Goal: Task Accomplishment & Management: Complete application form

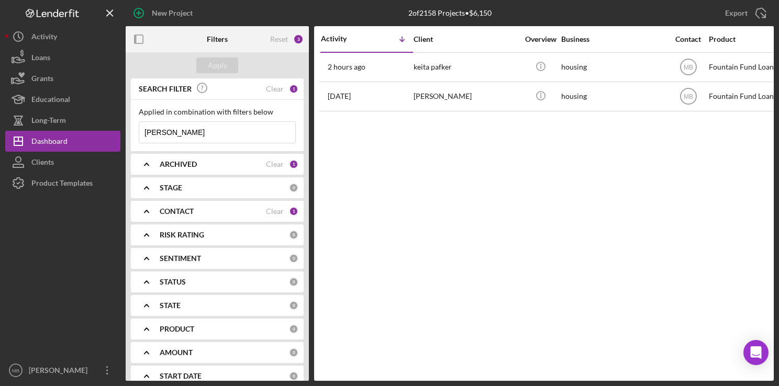
click at [237, 132] on input "[PERSON_NAME]" at bounding box center [217, 132] width 156 height 21
type input "k"
type input "[PERSON_NAME][US_STATE]"
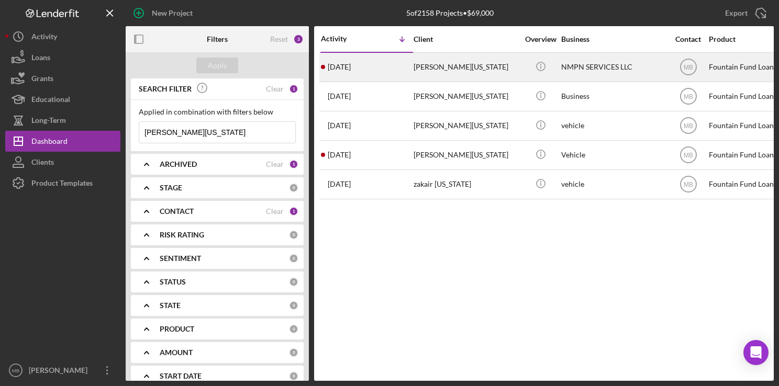
click at [414, 72] on div "[PERSON_NAME][US_STATE]" at bounding box center [466, 67] width 105 height 28
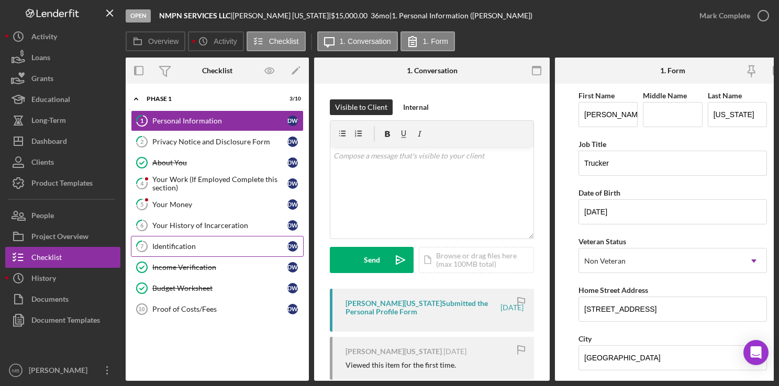
click at [181, 246] on div "Identification" at bounding box center [219, 246] width 135 height 8
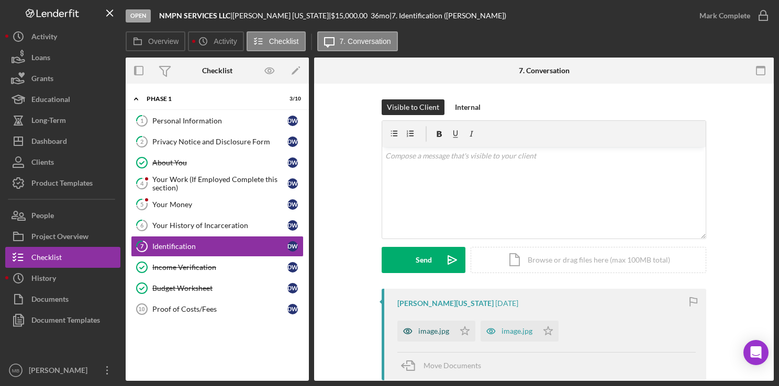
click at [413, 331] on icon "button" at bounding box center [407, 331] width 21 height 21
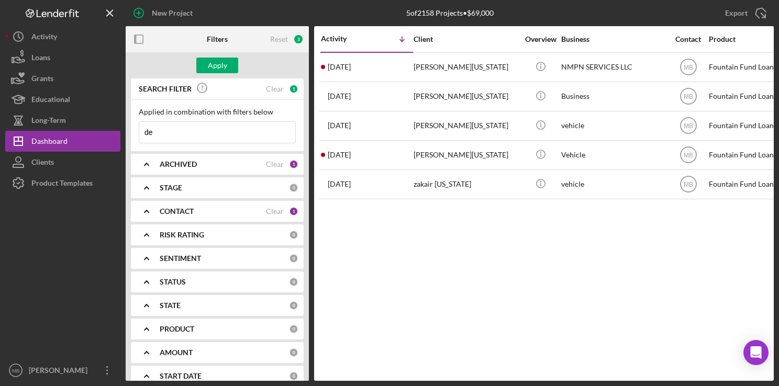
type input "d"
type input "[PERSON_NAME]"
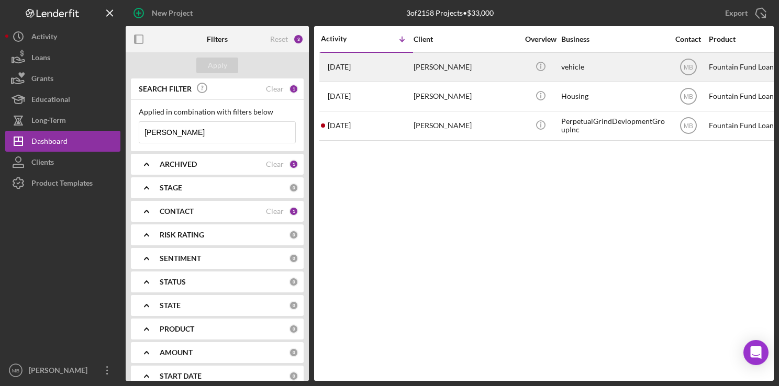
click at [392, 60] on div "[DATE] [PERSON_NAME]" at bounding box center [367, 67] width 92 height 28
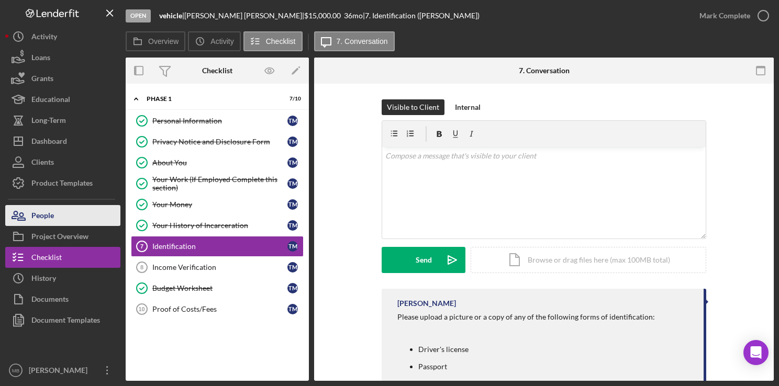
click at [43, 217] on div "People" at bounding box center [42, 217] width 23 height 24
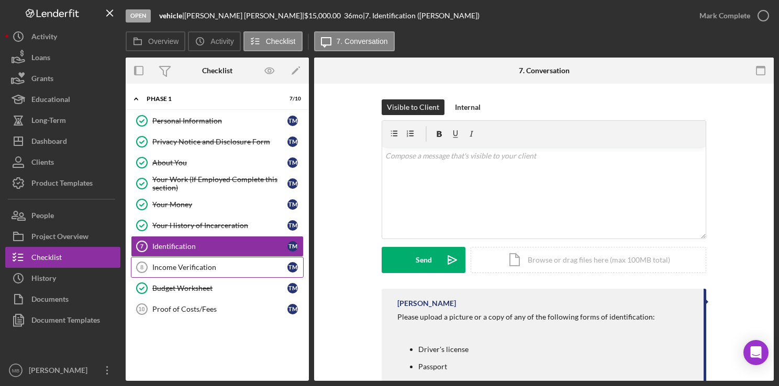
click at [175, 263] on div "Income Verification" at bounding box center [219, 267] width 135 height 8
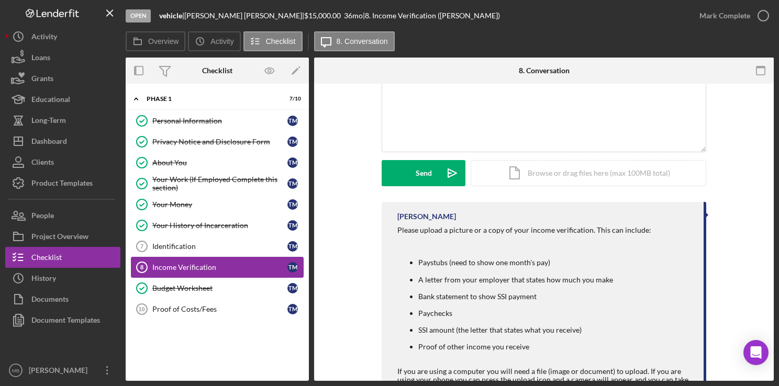
scroll to position [140, 0]
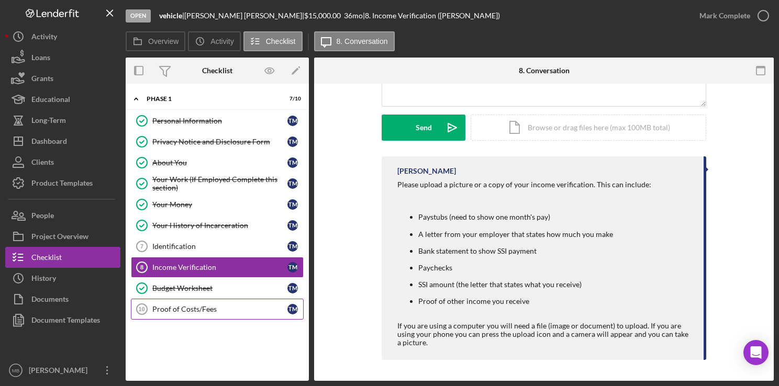
click at [179, 305] on div "Proof of Costs/Fees" at bounding box center [219, 309] width 135 height 8
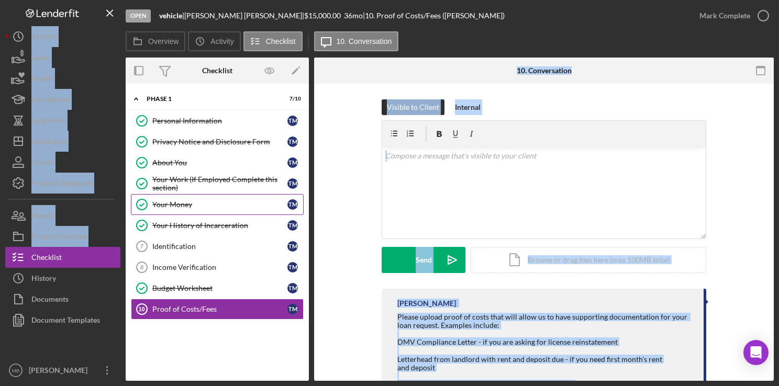
drag, startPoint x: 229, startPoint y: 348, endPoint x: 140, endPoint y: 206, distance: 166.8
click at [140, 206] on div "Icon/Expander Phase 1 7 / 10 Personal Information Personal Information T M Priv…" at bounding box center [217, 232] width 183 height 287
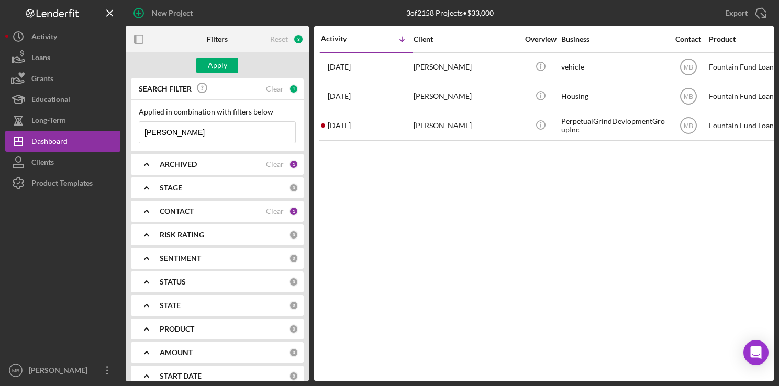
click at [150, 139] on input "[PERSON_NAME]" at bounding box center [217, 132] width 156 height 21
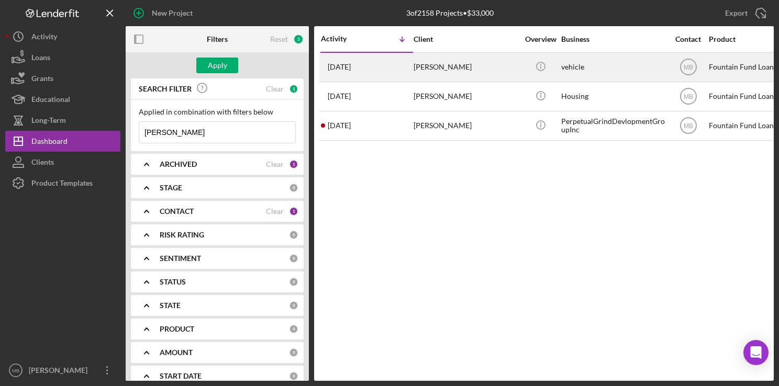
type input "[PERSON_NAME]"
click at [427, 64] on div "[PERSON_NAME]" at bounding box center [466, 67] width 105 height 28
click at [379, 74] on div "[DATE] [PERSON_NAME]" at bounding box center [367, 67] width 92 height 28
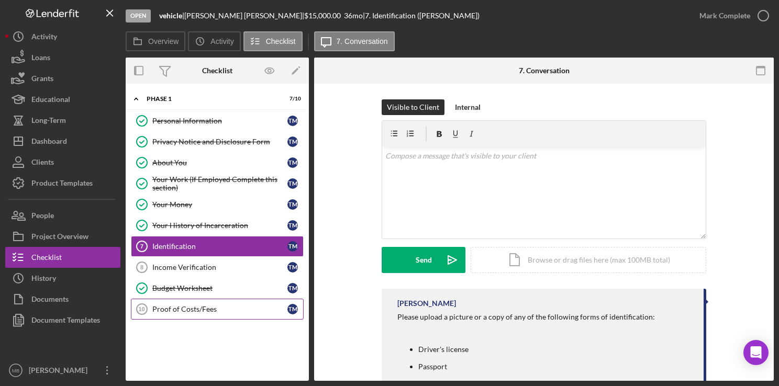
click at [193, 305] on div "Proof of Costs/Fees" at bounding box center [219, 309] width 135 height 8
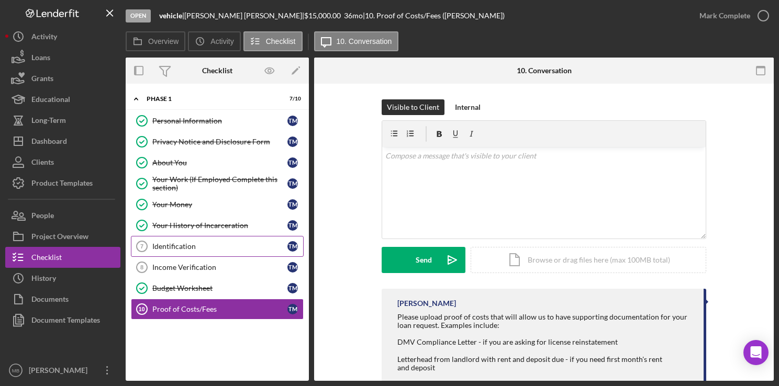
click at [193, 245] on div "Identification" at bounding box center [219, 246] width 135 height 8
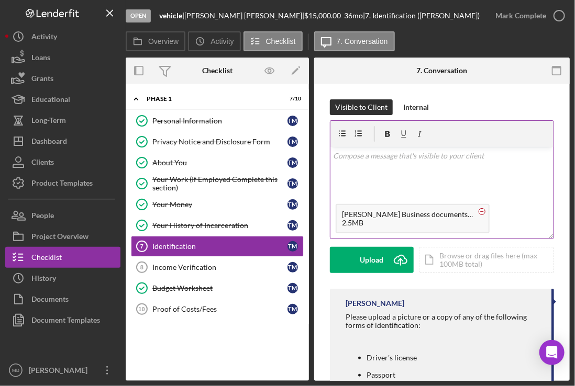
click at [479, 208] on circle at bounding box center [482, 211] width 6 height 6
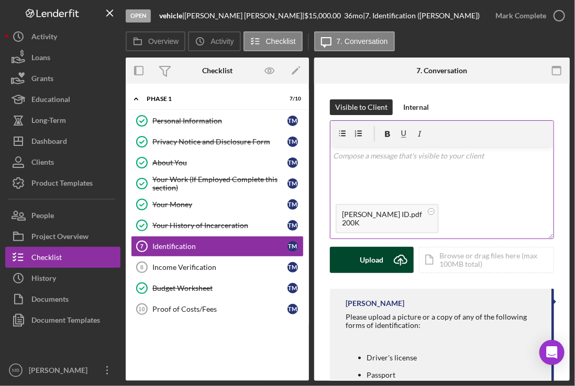
click at [384, 257] on button "Upload Icon/Upload" at bounding box center [372, 260] width 84 height 26
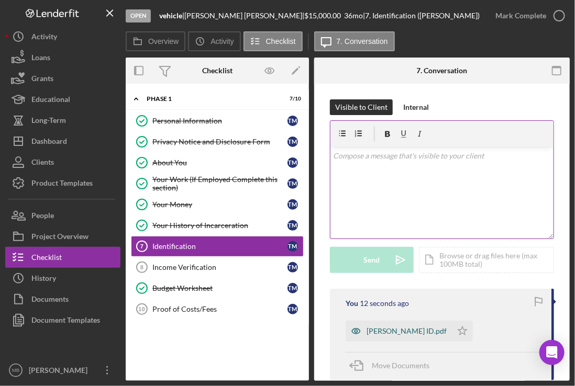
click at [373, 328] on div "[PERSON_NAME] ID.pdf" at bounding box center [407, 331] width 80 height 8
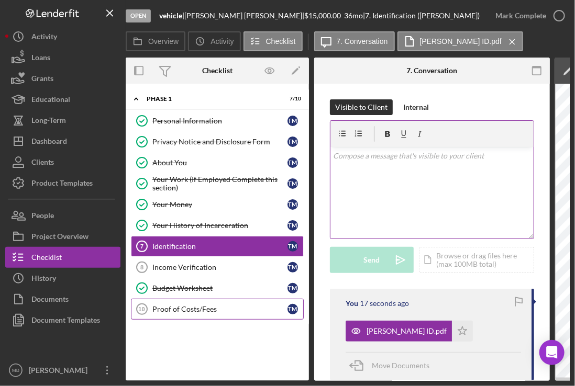
click at [201, 309] on div "Proof of Costs/Fees" at bounding box center [219, 309] width 135 height 8
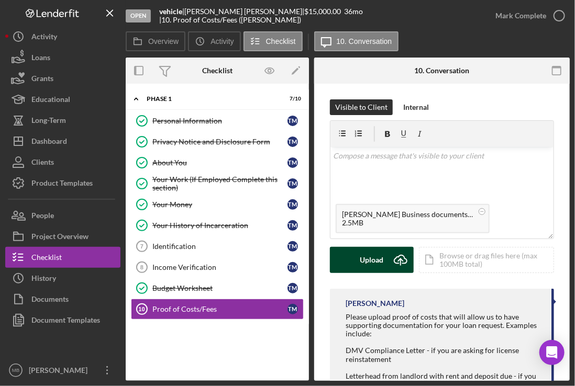
click at [385, 259] on button "Upload Icon/Upload" at bounding box center [372, 260] width 84 height 26
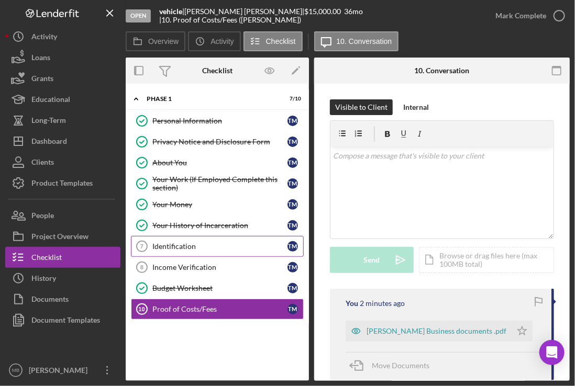
click at [201, 247] on div "Identification" at bounding box center [219, 246] width 135 height 8
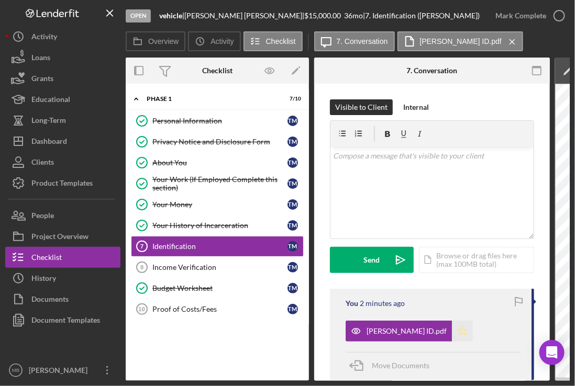
click at [452, 330] on icon "Icon/Star" at bounding box center [462, 331] width 21 height 21
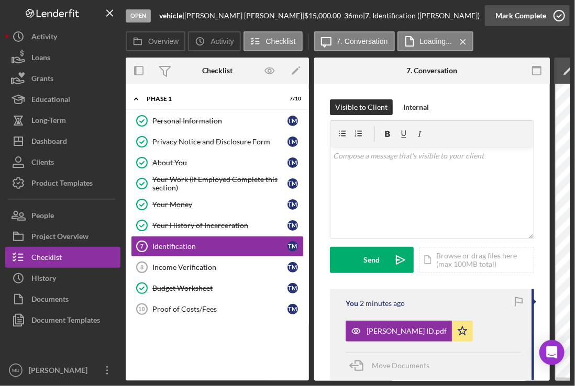
click at [554, 15] on icon "button" at bounding box center [559, 16] width 26 height 26
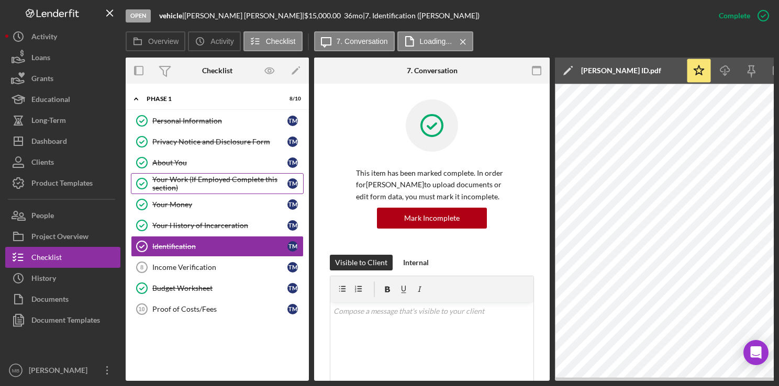
click at [186, 175] on div "Your Work (If Employed Complete this section)" at bounding box center [219, 183] width 135 height 17
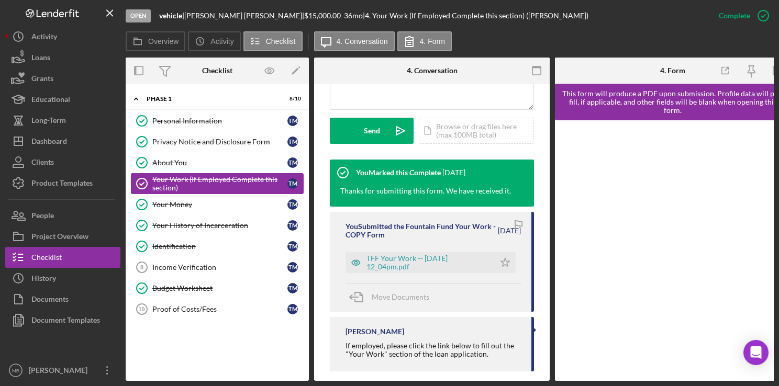
scroll to position [290, 0]
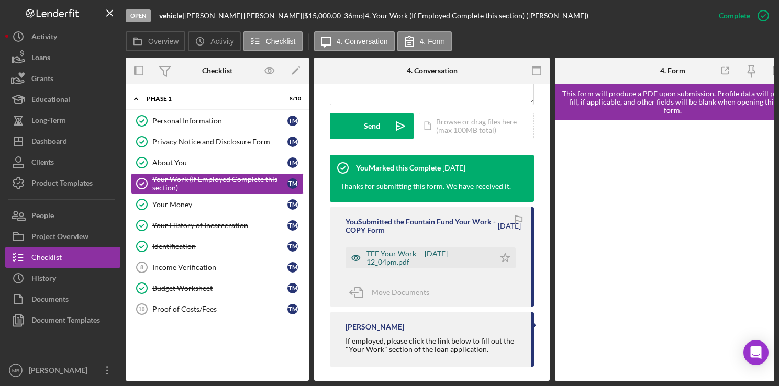
click at [439, 264] on div "TFF Your Work -- [DATE] 12_04pm.pdf" at bounding box center [428, 258] width 123 height 17
